Goal: Information Seeking & Learning: Learn about a topic

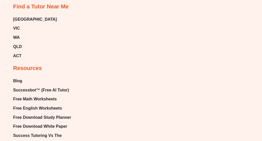
scroll to position [1604, 0]
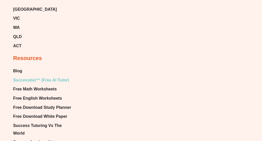
click at [58, 76] on span "Successbot™ (Free AI Tutor)" at bounding box center [41, 80] width 56 height 8
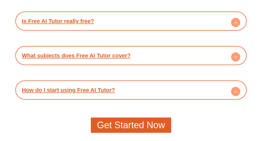
scroll to position [990, 0]
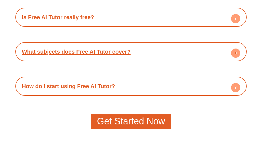
click at [100, 83] on link "How do I start using Free AI Tutor?" at bounding box center [68, 86] width 93 height 6
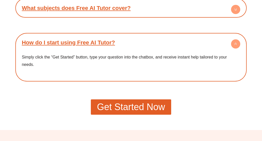
scroll to position [1036, 0]
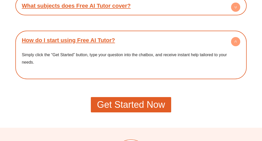
click at [120, 100] on span "Get Started Now" at bounding box center [131, 104] width 68 height 9
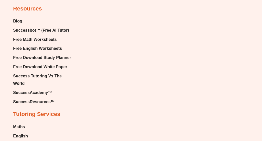
scroll to position [875, 0]
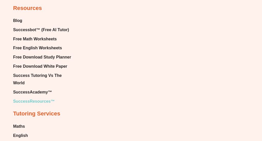
click at [42, 99] on span "SuccessResources™" at bounding box center [34, 102] width 42 height 8
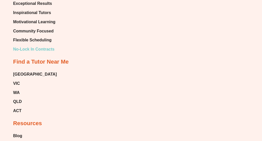
scroll to position [1545, 0]
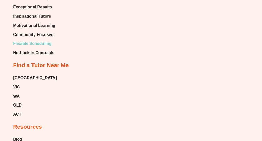
click at [47, 40] on span "Flexible Scheduling" at bounding box center [32, 44] width 38 height 8
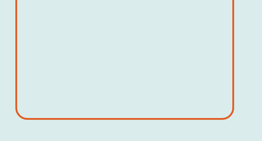
scroll to position [744, 0]
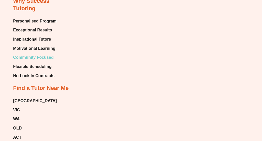
click at [33, 54] on span "Community Focused" at bounding box center [33, 58] width 40 height 8
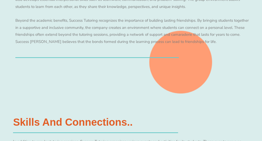
scroll to position [514, 0]
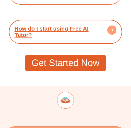
scroll to position [1563, 0]
